Goal: Information Seeking & Learning: Learn about a topic

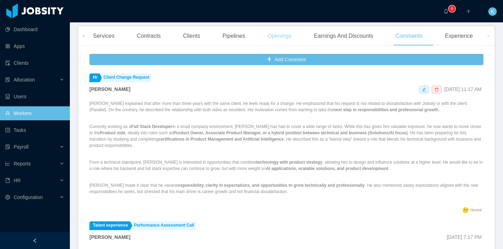
scroll to position [177, 0]
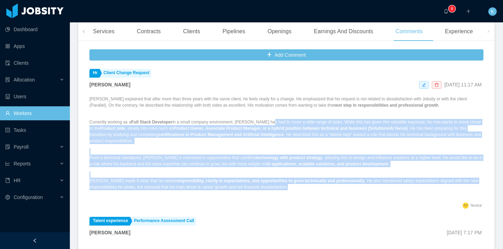
drag, startPoint x: 330, startPoint y: 179, endPoint x: 276, endPoint y: 115, distance: 84.1
click at [276, 115] on div "[PERSON_NAME] explained that after more than three years with the same client, …" at bounding box center [286, 148] width 394 height 105
click at [276, 119] on p "Currently working as a Full Stack Developer in a small company environment, [PE…" at bounding box center [286, 131] width 394 height 25
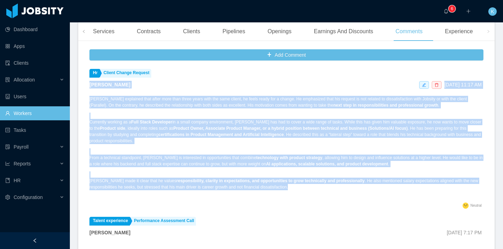
drag, startPoint x: 309, startPoint y: 177, endPoint x: 211, endPoint y: 65, distance: 148.1
click at [211, 66] on li "Hr Client Change Request [PERSON_NAME] [DATE] 11:17 AM [PERSON_NAME] explained …" at bounding box center [286, 140] width 394 height 148
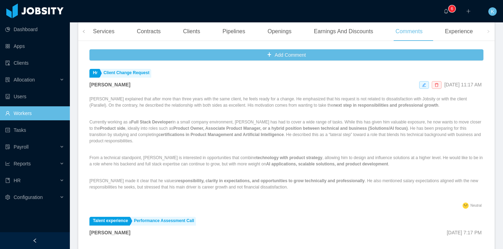
click at [203, 80] on li "Hr Client Change Request [PERSON_NAME] [DATE] 11:17 AM [PERSON_NAME] explained …" at bounding box center [286, 140] width 394 height 148
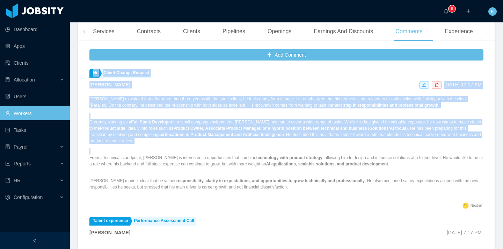
drag, startPoint x: 86, startPoint y: 60, endPoint x: 327, endPoint y: 165, distance: 262.6
click at [333, 165] on div "Add Comment Hr Client Change Request [PERSON_NAME] [DATE] 11:17 AM [PERSON_NAME…" at bounding box center [286, 166] width 417 height 241
click at [327, 165] on div "[PERSON_NAME] explained that after more than three years with the same client, …" at bounding box center [286, 148] width 394 height 105
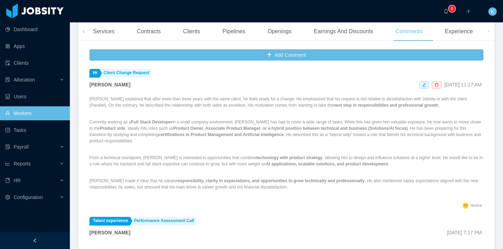
click at [319, 182] on div "[PERSON_NAME] explained that after more than three years with the same client, …" at bounding box center [286, 148] width 394 height 105
